Goal: Task Accomplishment & Management: Understand process/instructions

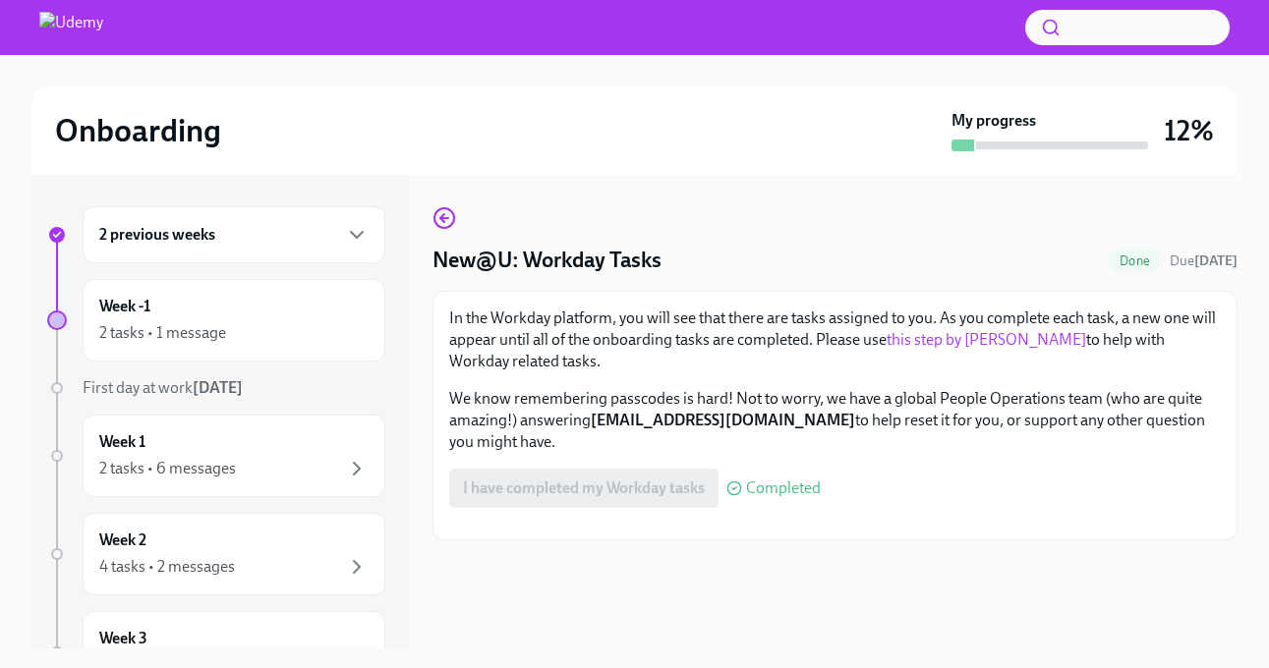
scroll to position [116, 0]
click at [222, 326] on div "2 tasks • 1 message" at bounding box center [162, 333] width 127 height 22
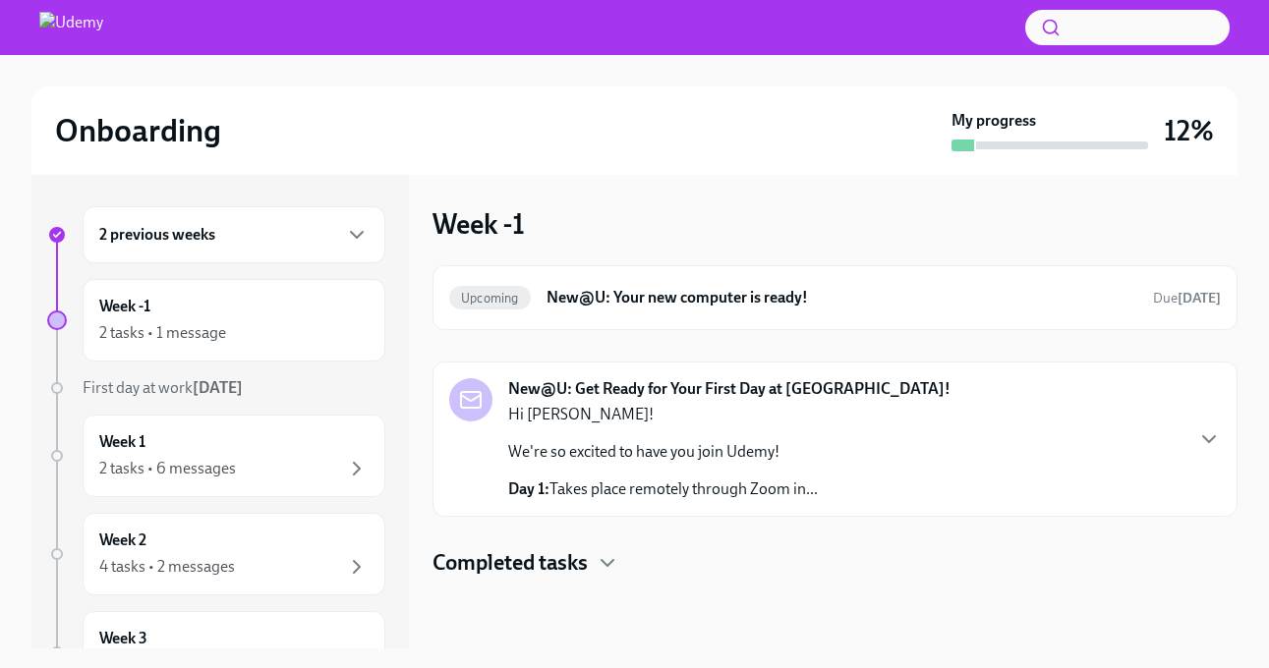
scroll to position [4, 0]
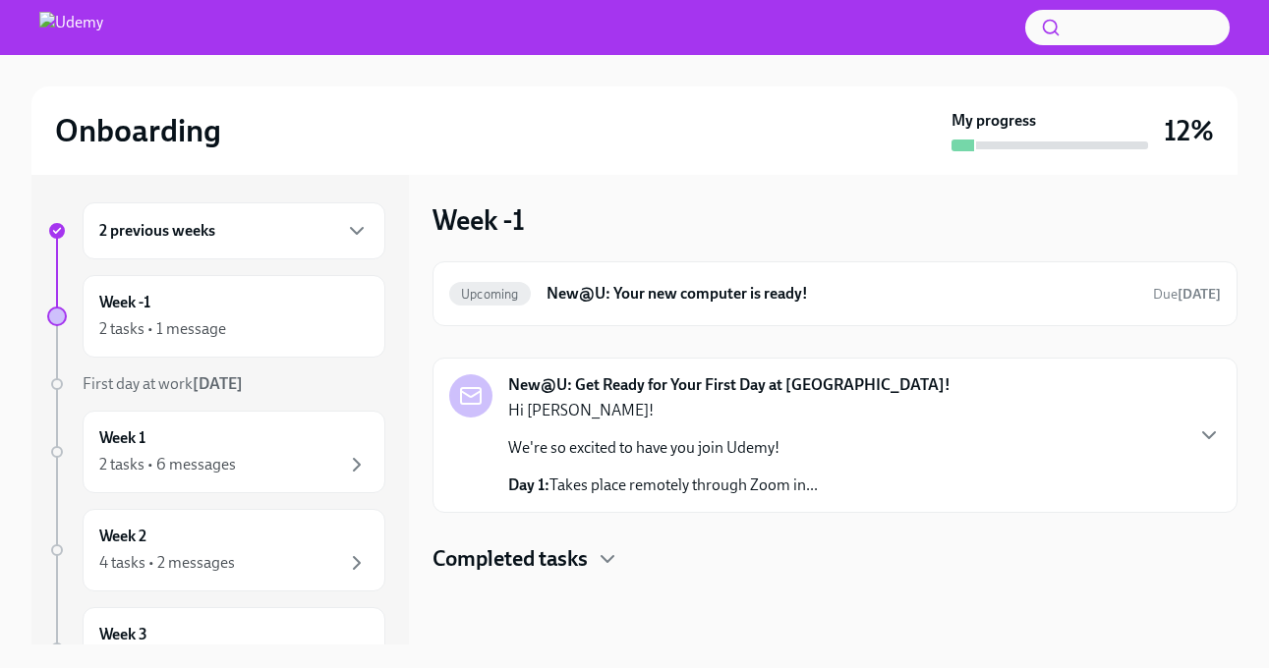
click at [537, 552] on h4 "Completed tasks" at bounding box center [509, 559] width 155 height 29
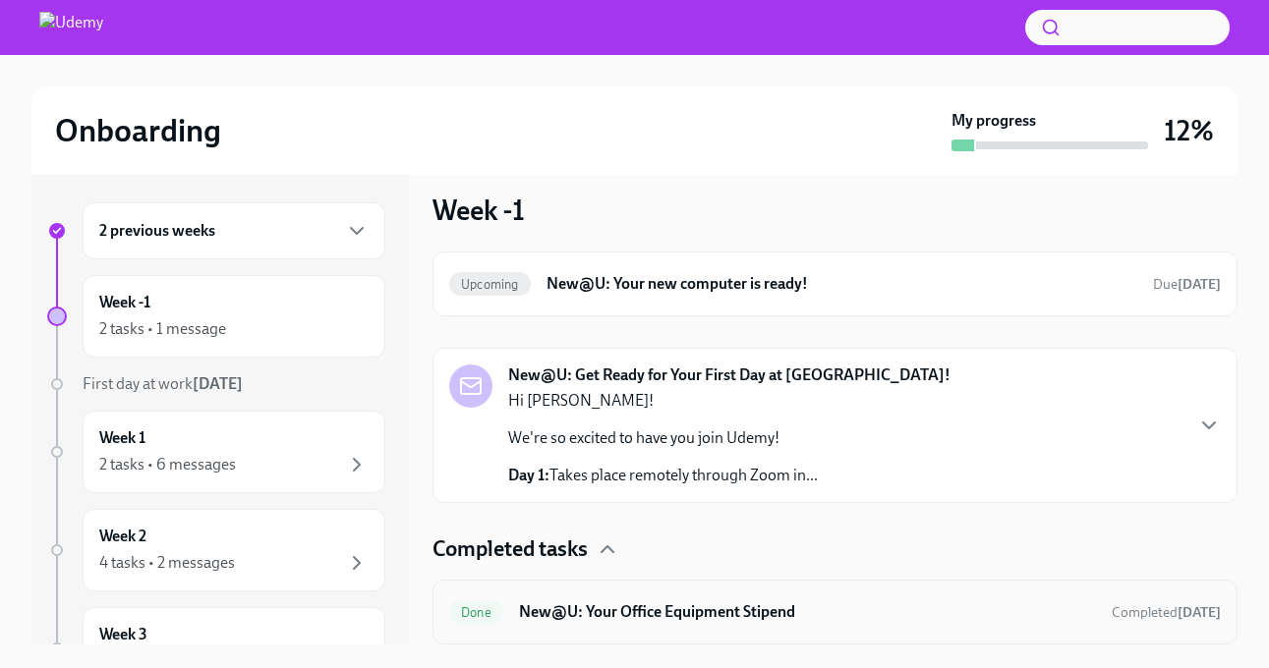
click at [580, 618] on h6 "New@U: Your Office Equipment Stipend" at bounding box center [807, 613] width 577 height 22
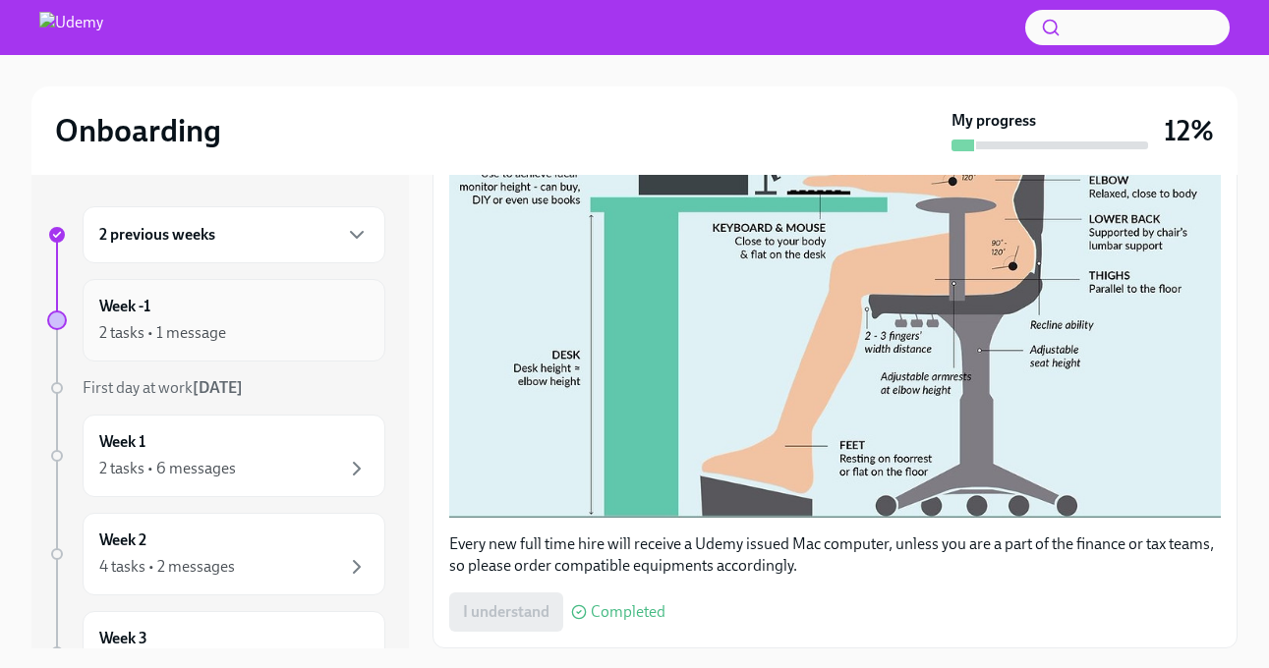
click at [272, 306] on div "Week -1 2 tasks • 1 message" at bounding box center [233, 320] width 269 height 49
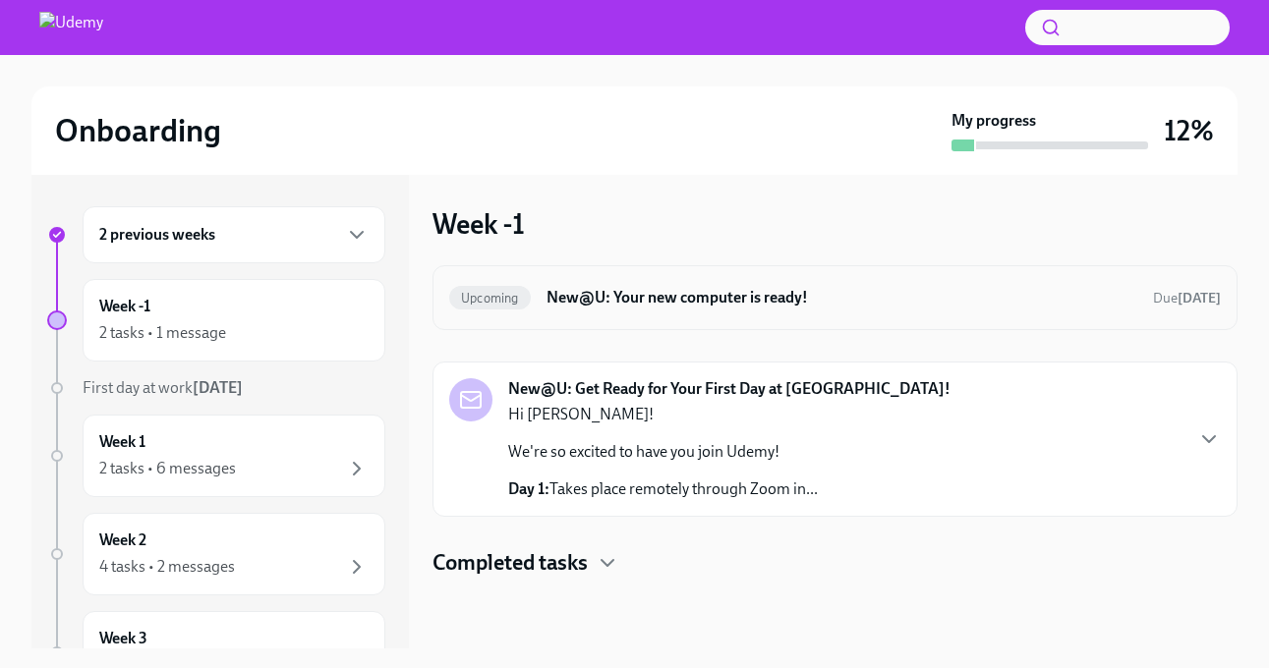
click at [987, 316] on div "Upcoming New@U: Your new computer is ready! Due [DATE]" at bounding box center [834, 297] width 805 height 65
click at [766, 289] on h6 "New@U: Your new computer is ready!" at bounding box center [841, 298] width 591 height 22
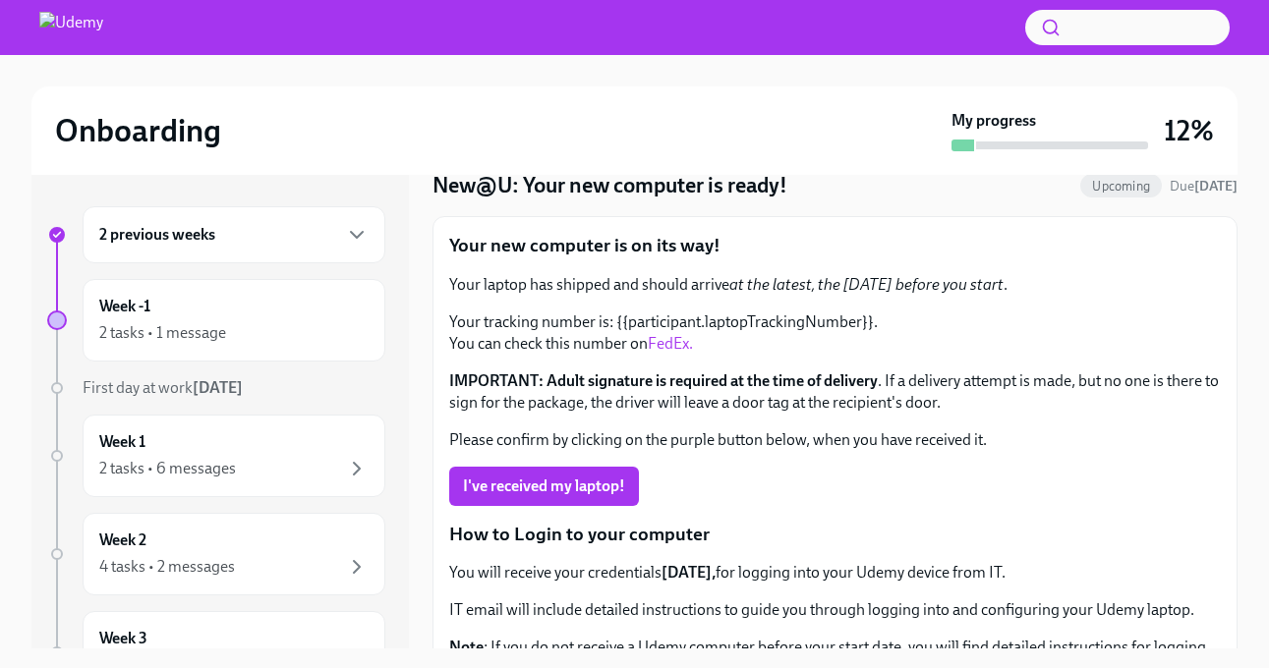
scroll to position [20, 0]
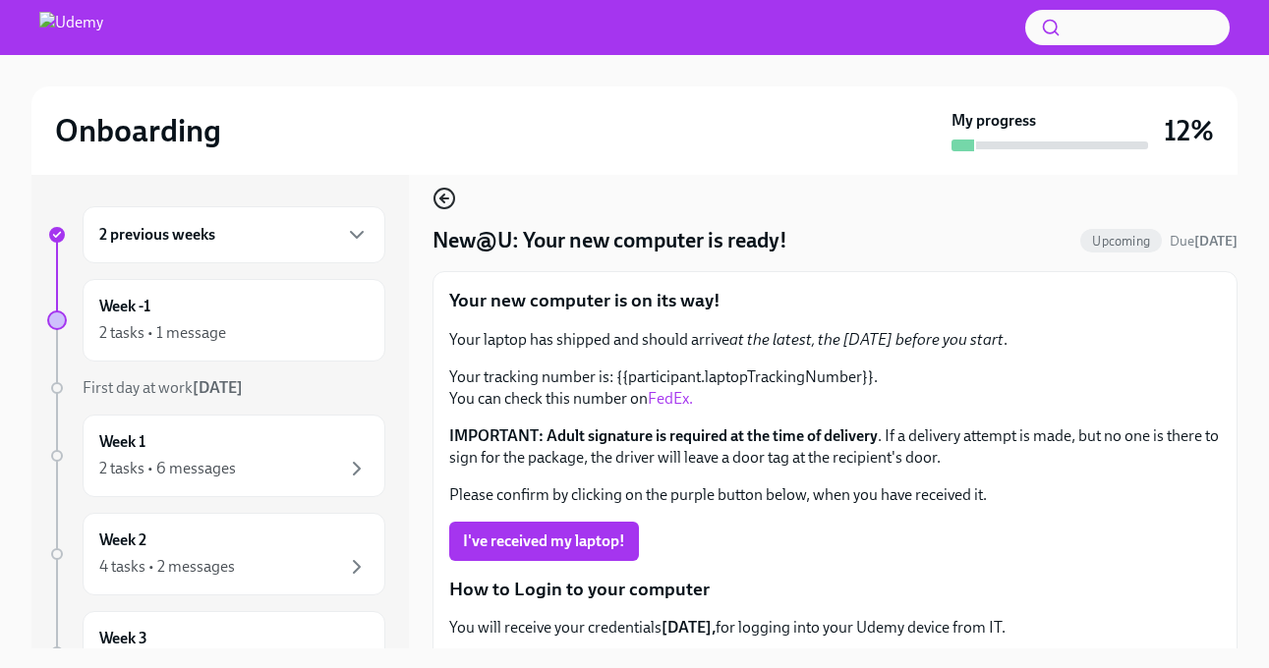
click at [441, 202] on icon "button" at bounding box center [444, 199] width 24 height 24
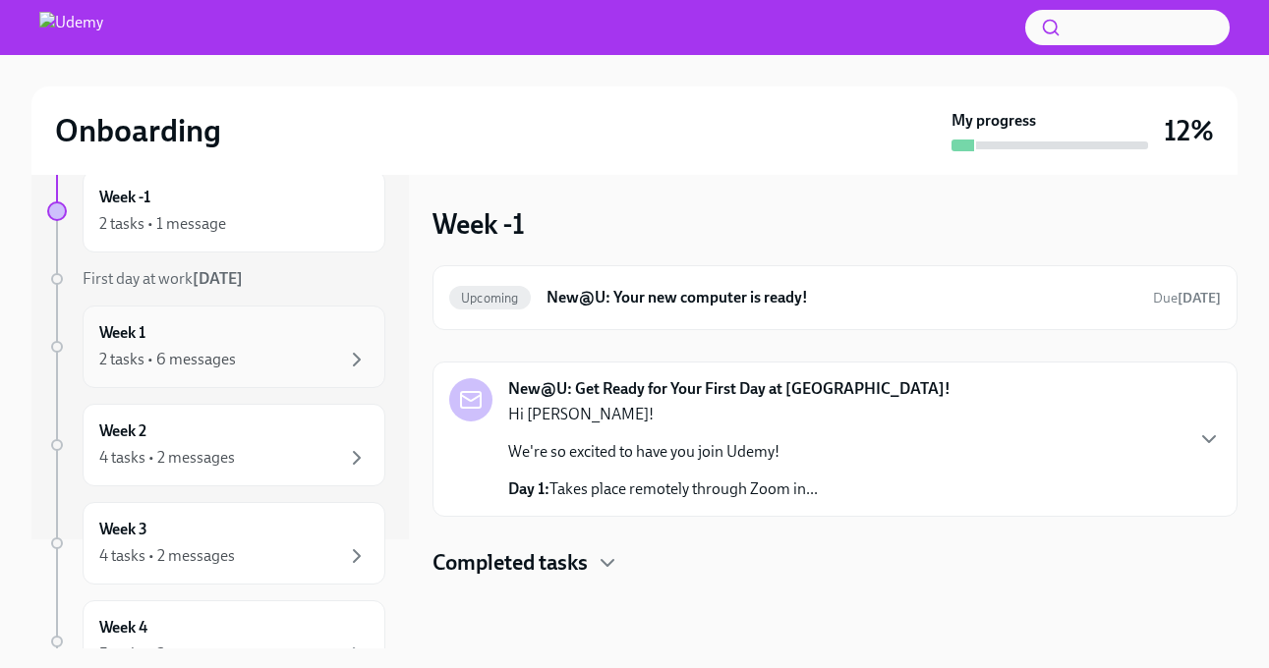
scroll to position [456, 0]
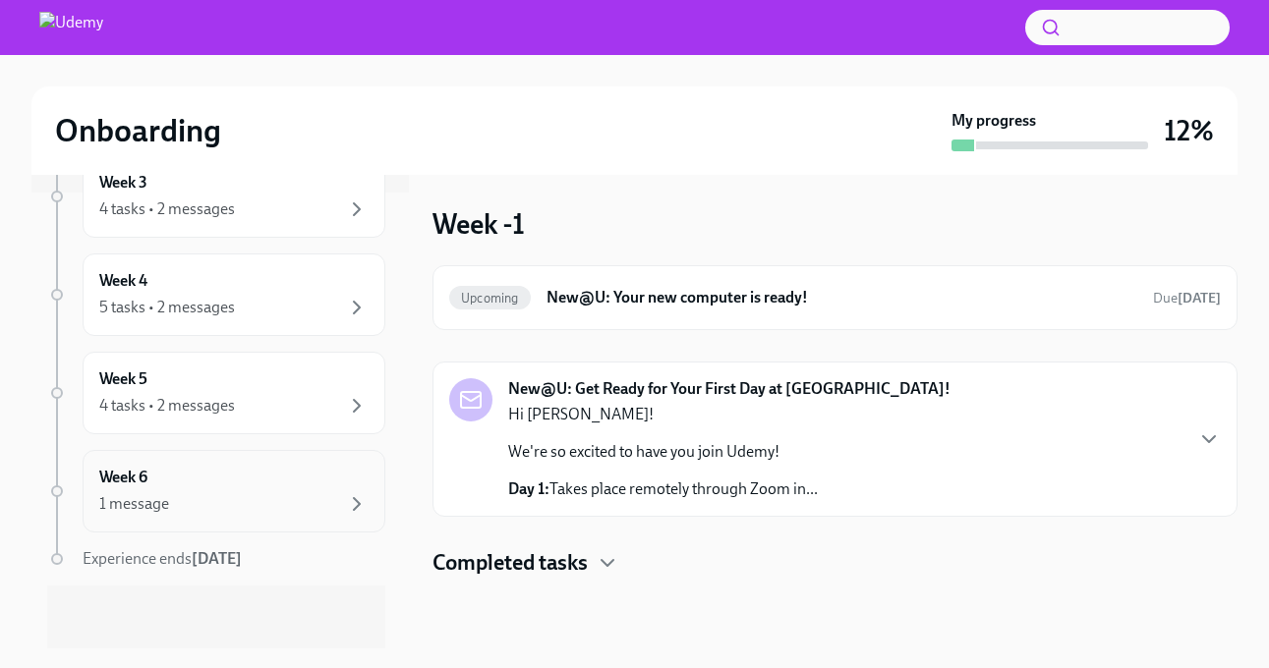
click at [259, 503] on div "1 message" at bounding box center [233, 504] width 269 height 24
